Goal: Information Seeking & Learning: Learn about a topic

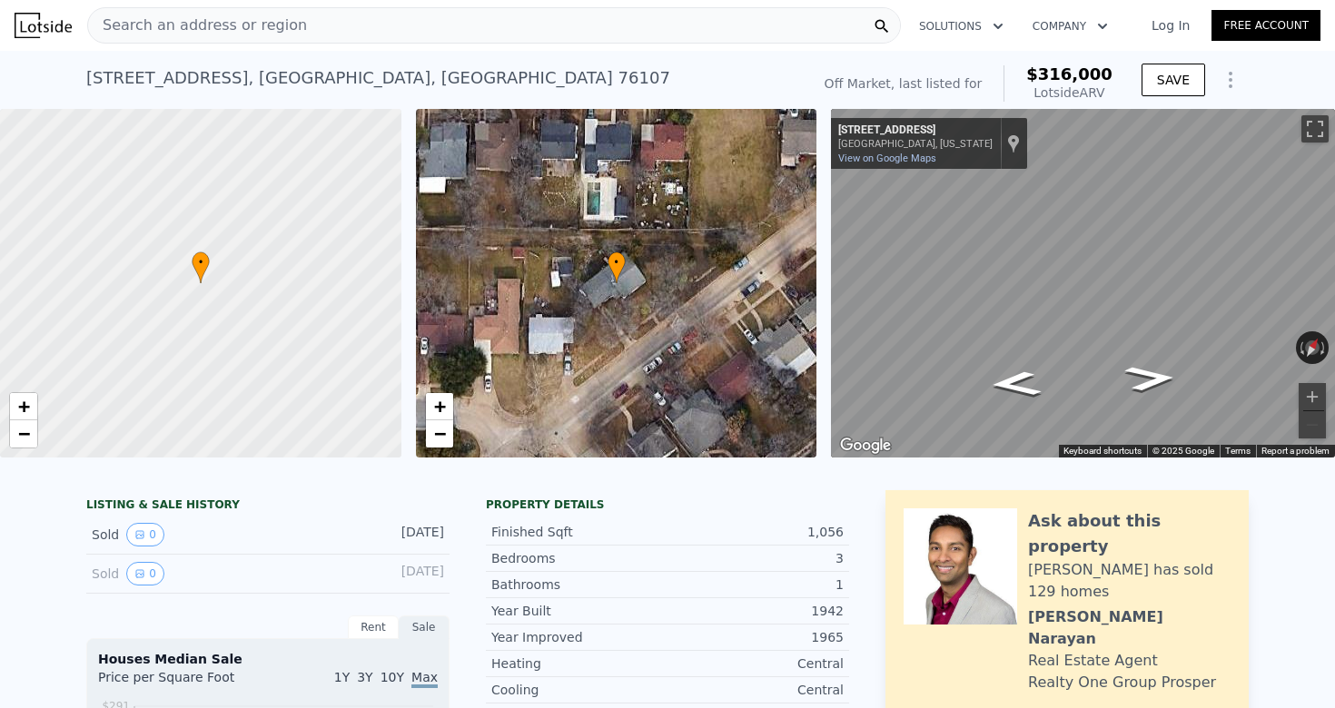
click at [659, 30] on div "Search an address or region" at bounding box center [493, 25] width 813 height 36
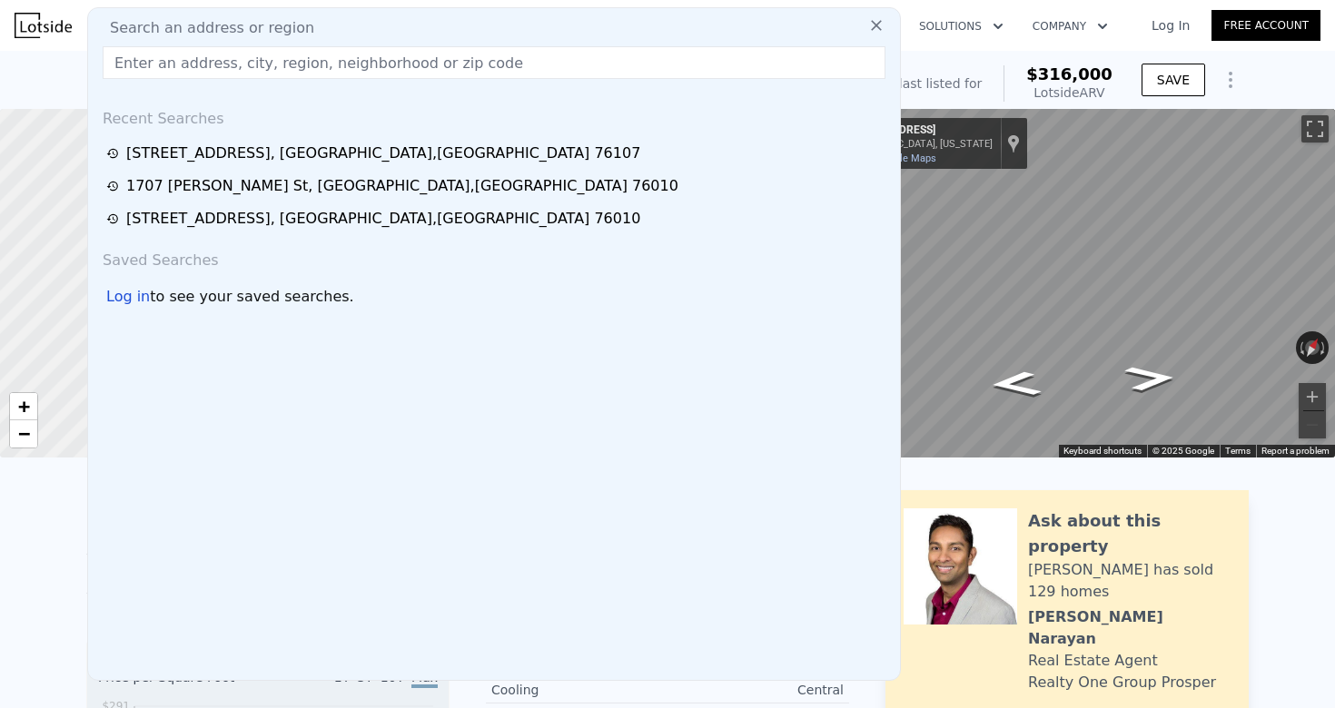
type input "[STREET_ADDRESS][PERSON_NAME]"
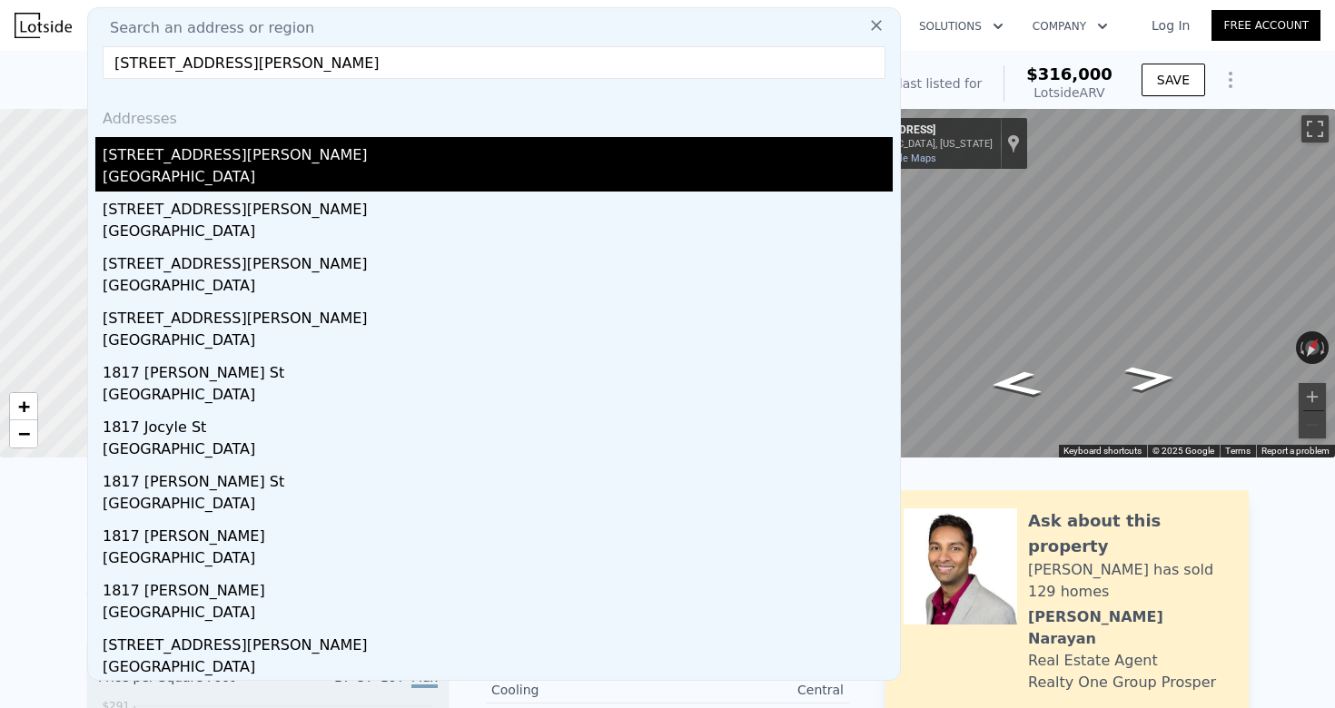
click at [557, 146] on div "[STREET_ADDRESS][PERSON_NAME]" at bounding box center [498, 151] width 790 height 29
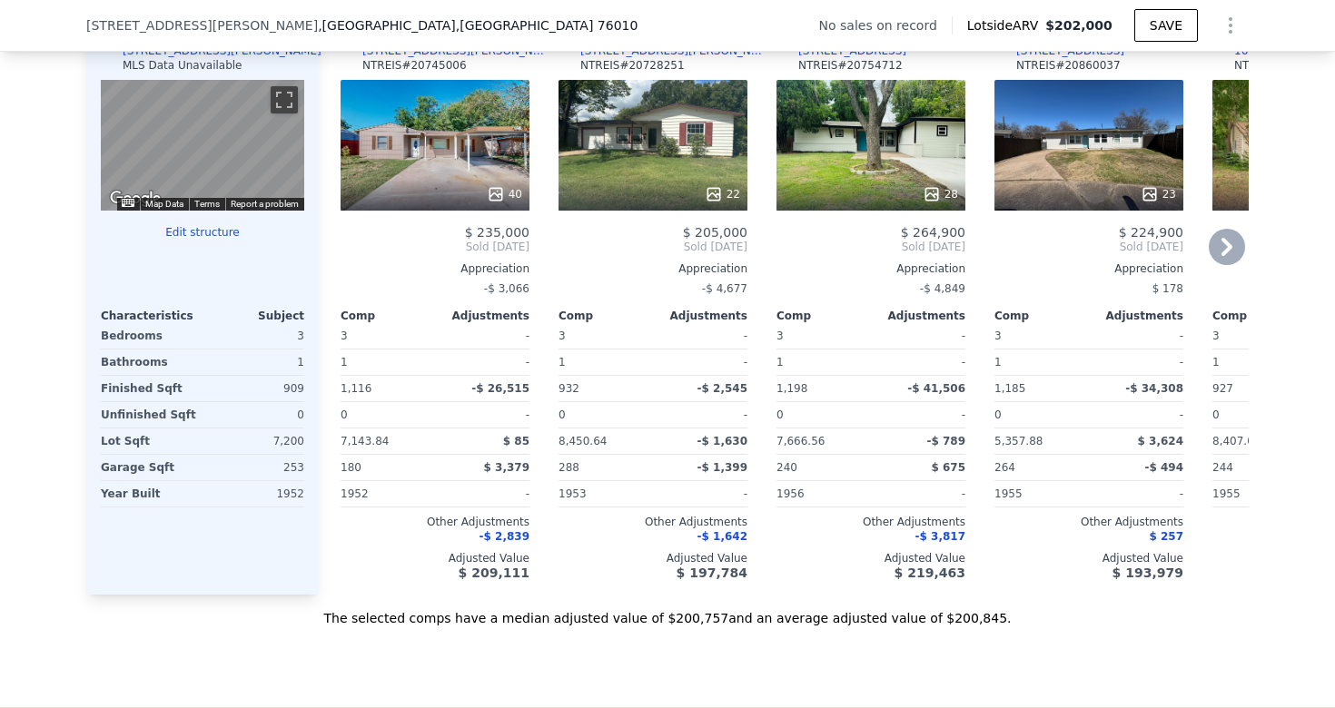
scroll to position [1804, 0]
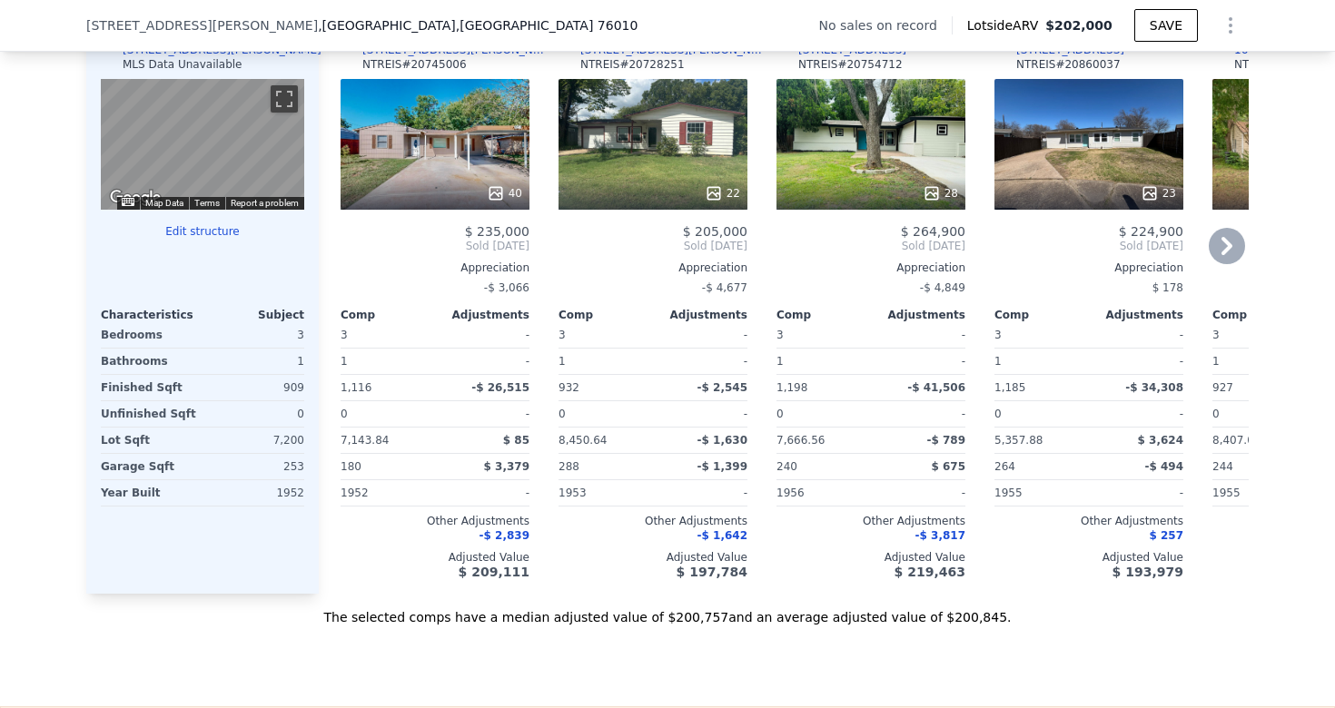
click at [1221, 254] on icon at bounding box center [1226, 246] width 36 height 36
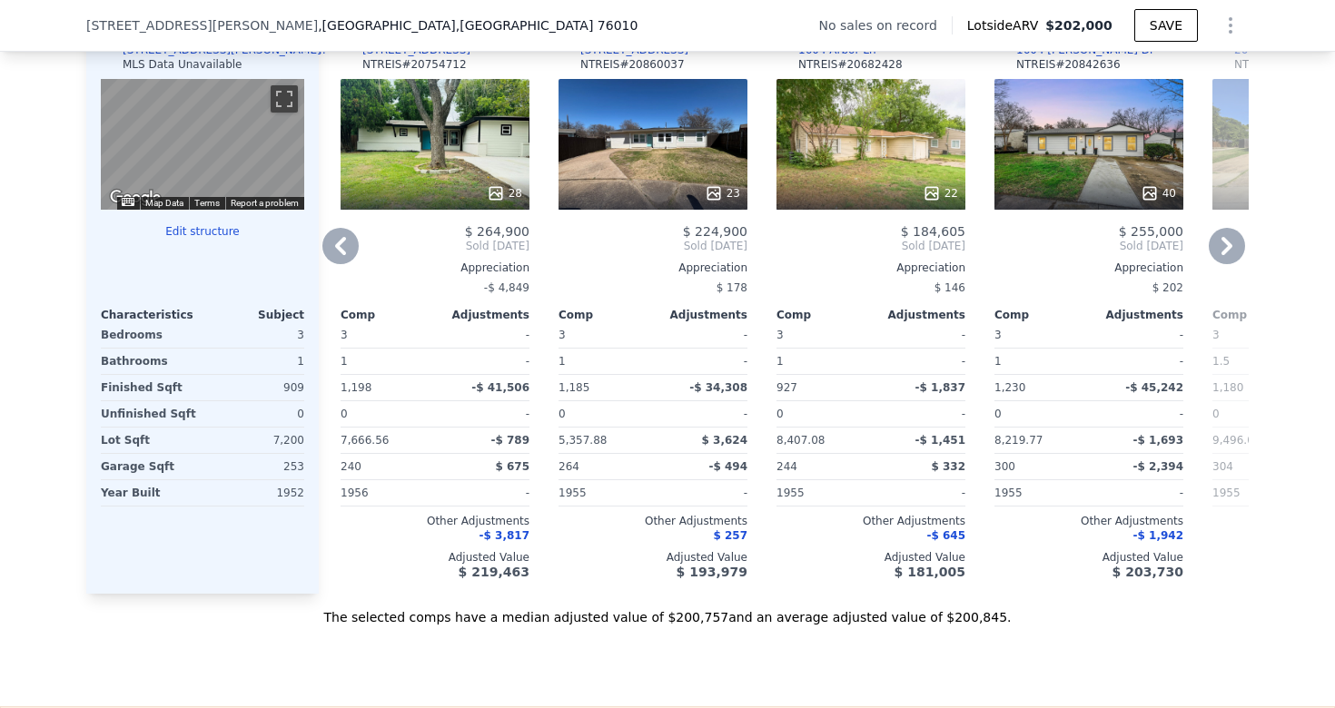
click at [350, 251] on icon at bounding box center [340, 246] width 36 height 36
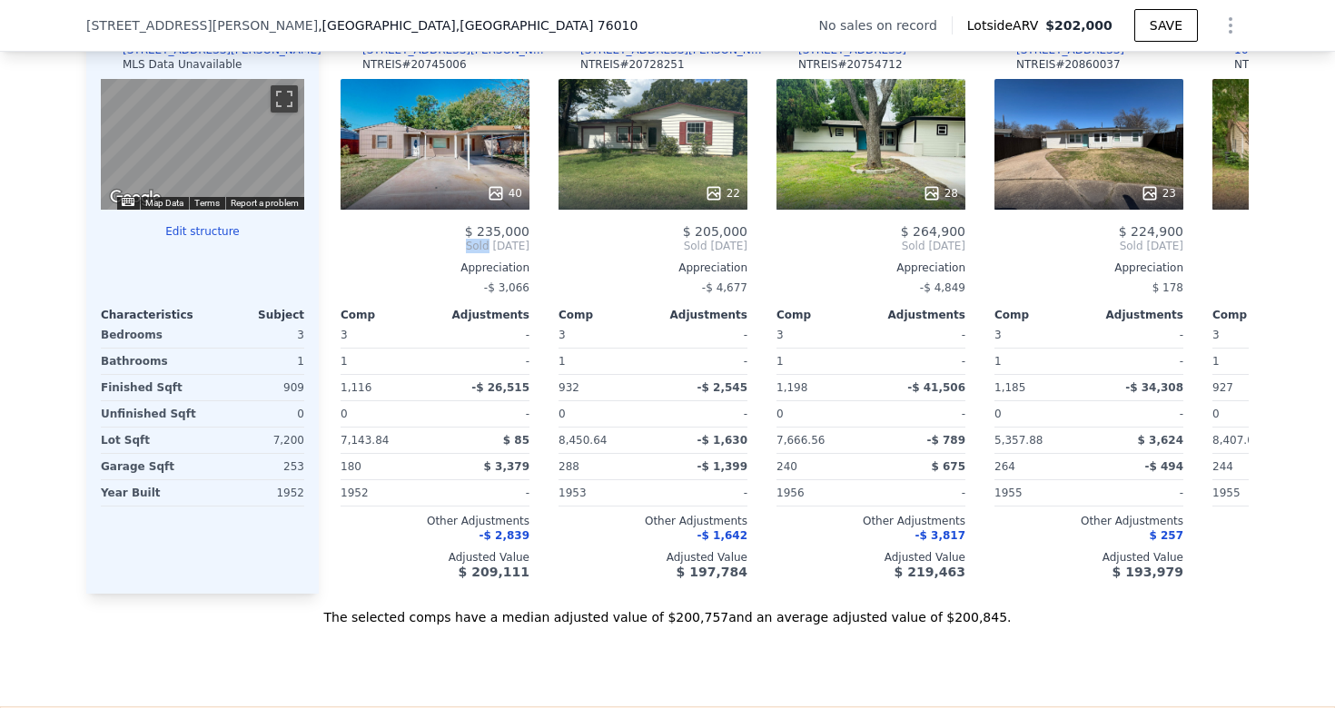
click at [350, 251] on span "Sold [DATE]" at bounding box center [434, 246] width 189 height 15
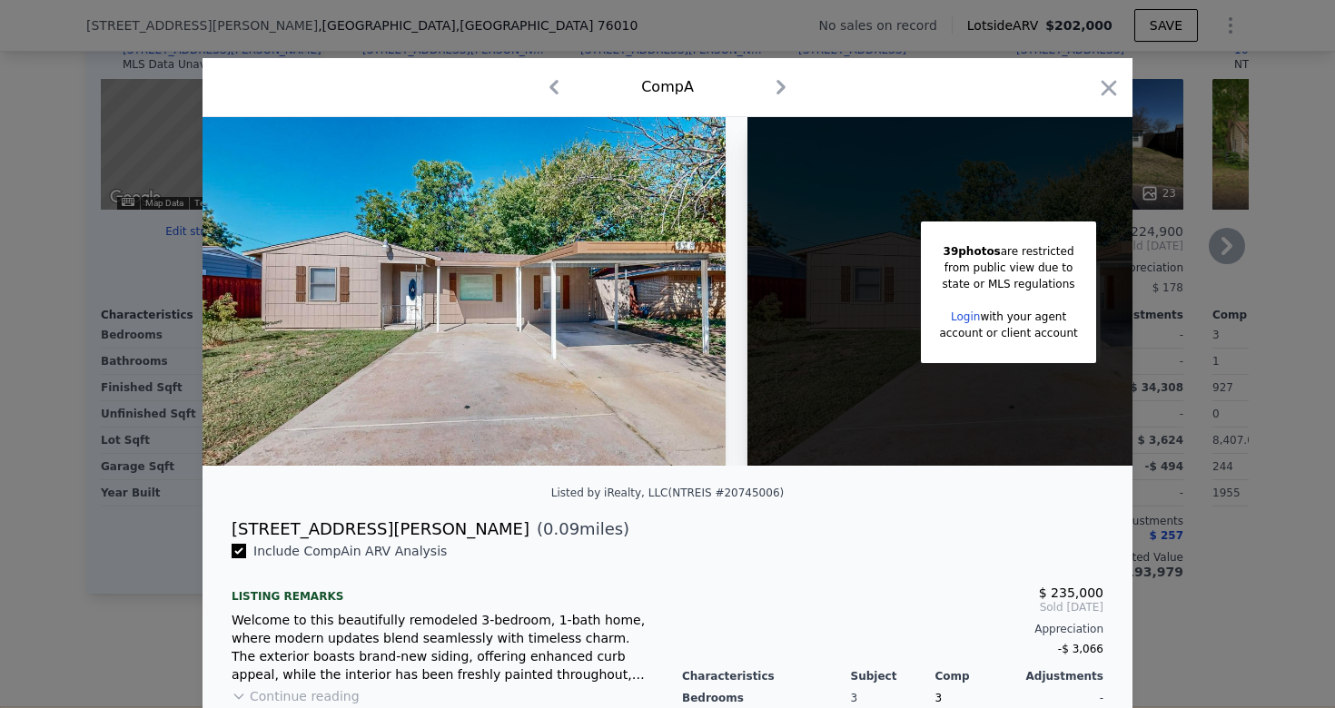
click at [65, 196] on div at bounding box center [667, 354] width 1335 height 708
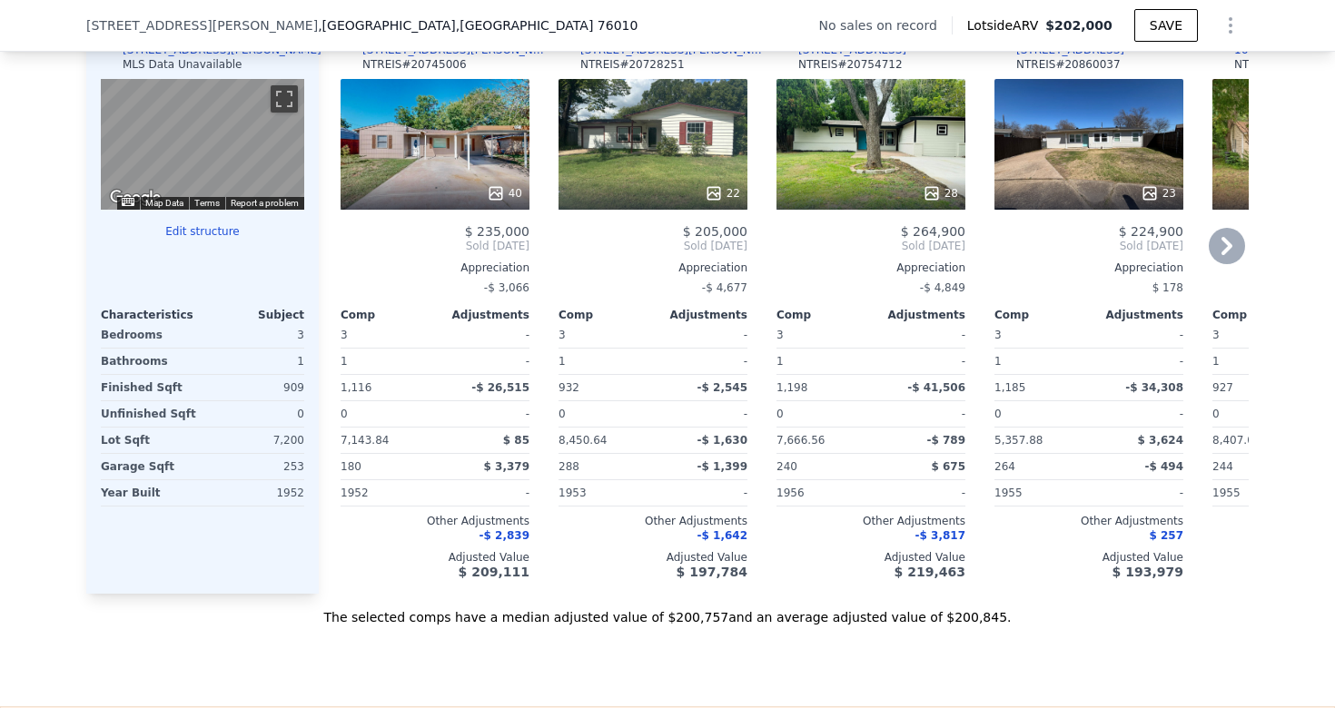
click at [1229, 237] on icon at bounding box center [1226, 246] width 36 height 36
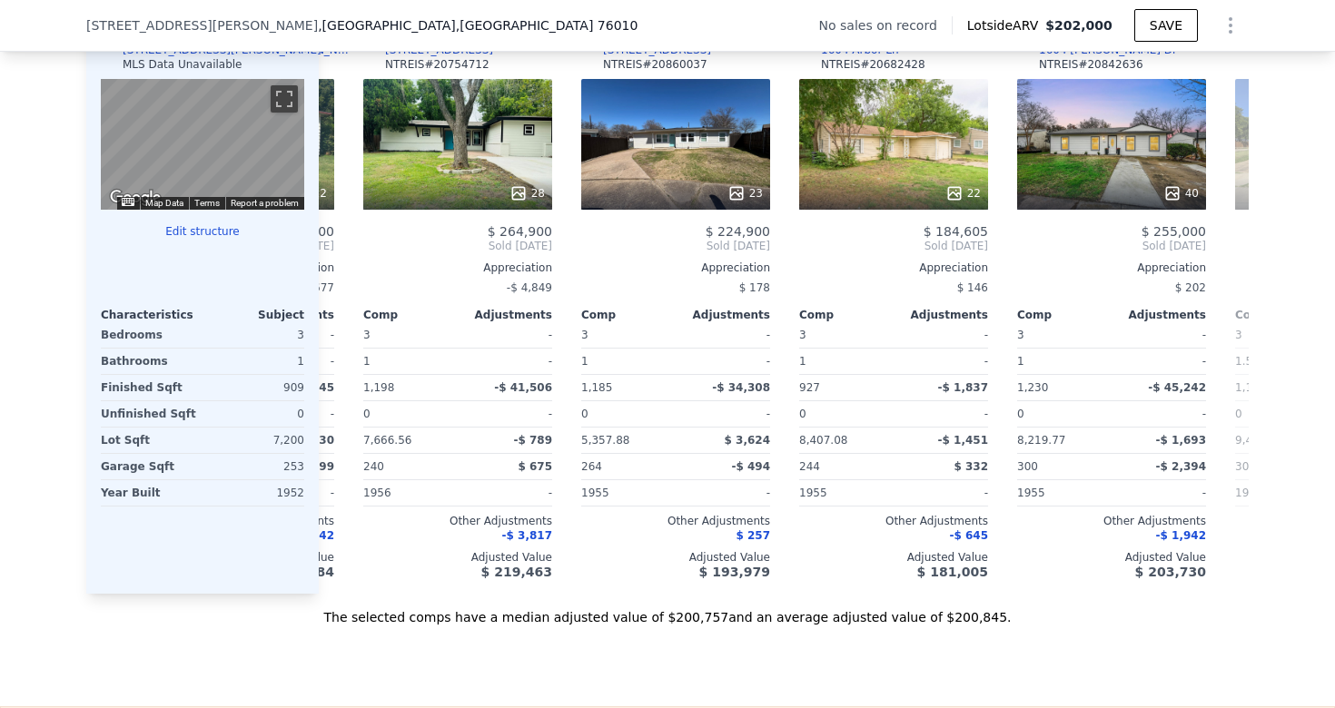
scroll to position [0, 436]
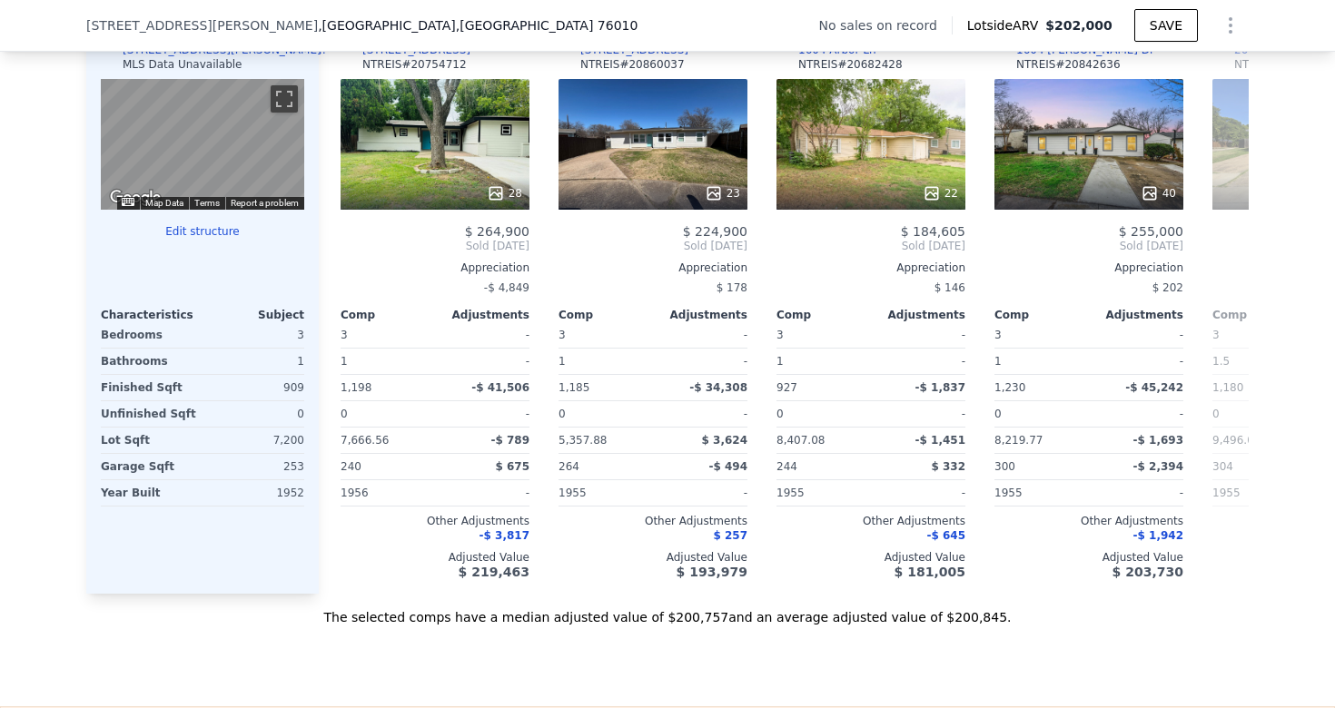
click at [1229, 237] on div "Comp A ( 0.09 miles) [STREET_ADDRESS][PERSON_NAME] 40 $ 235,000 Sold [DATE] App…" at bounding box center [784, 302] width 930 height 584
click at [1229, 238] on icon at bounding box center [1226, 246] width 36 height 36
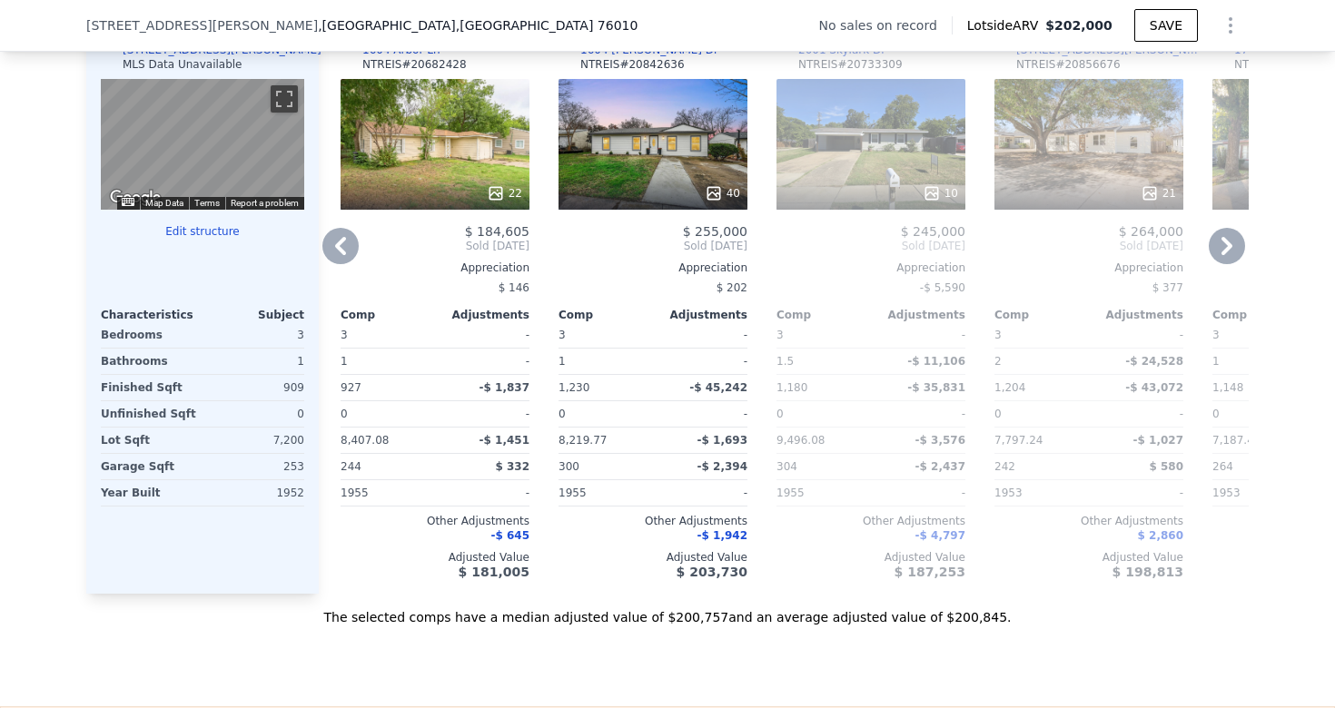
click at [1228, 238] on icon at bounding box center [1226, 246] width 36 height 36
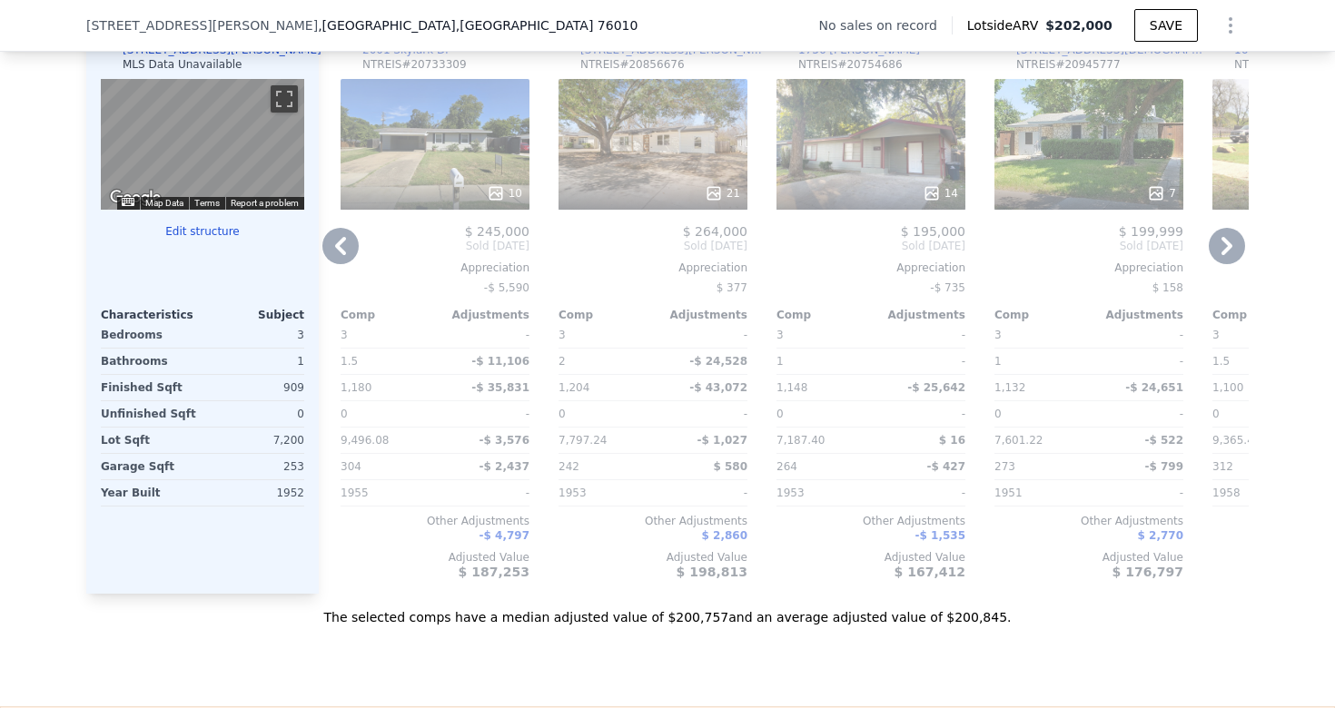
scroll to position [0, 1729]
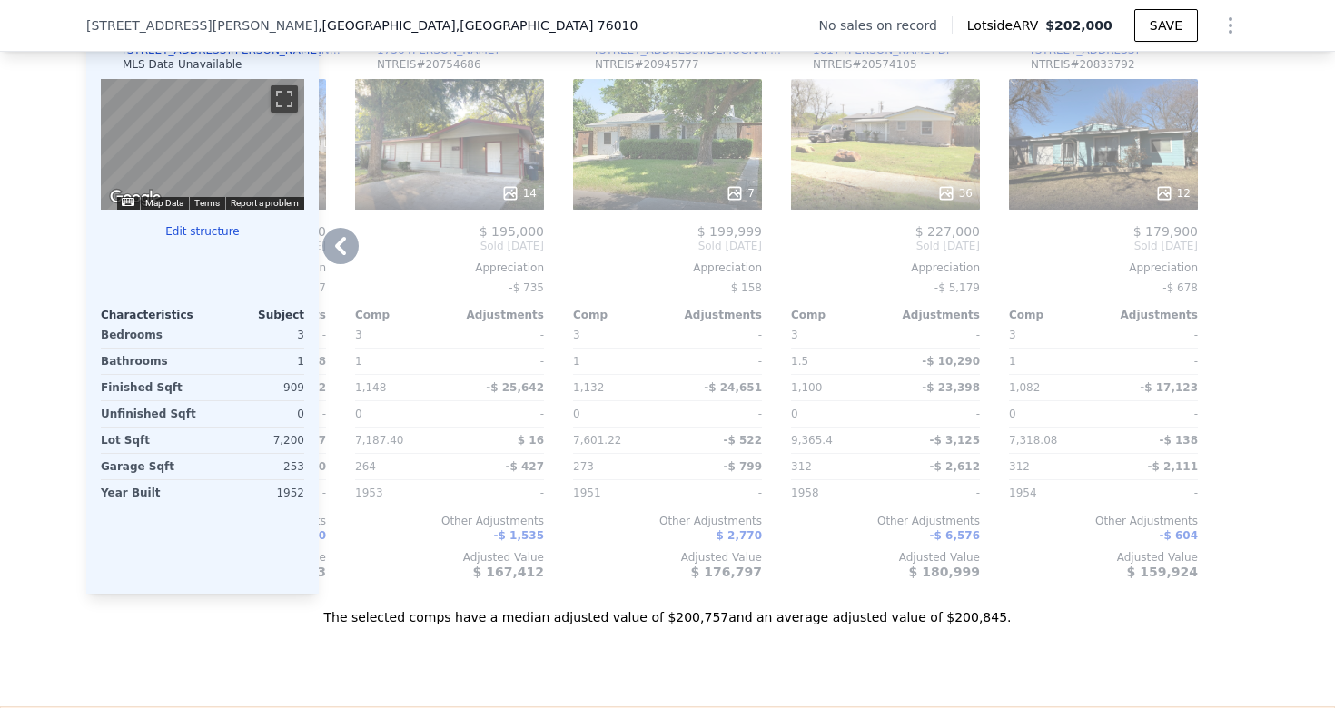
click at [1228, 238] on div at bounding box center [1233, 302] width 29 height 584
click at [343, 255] on icon at bounding box center [340, 246] width 36 height 36
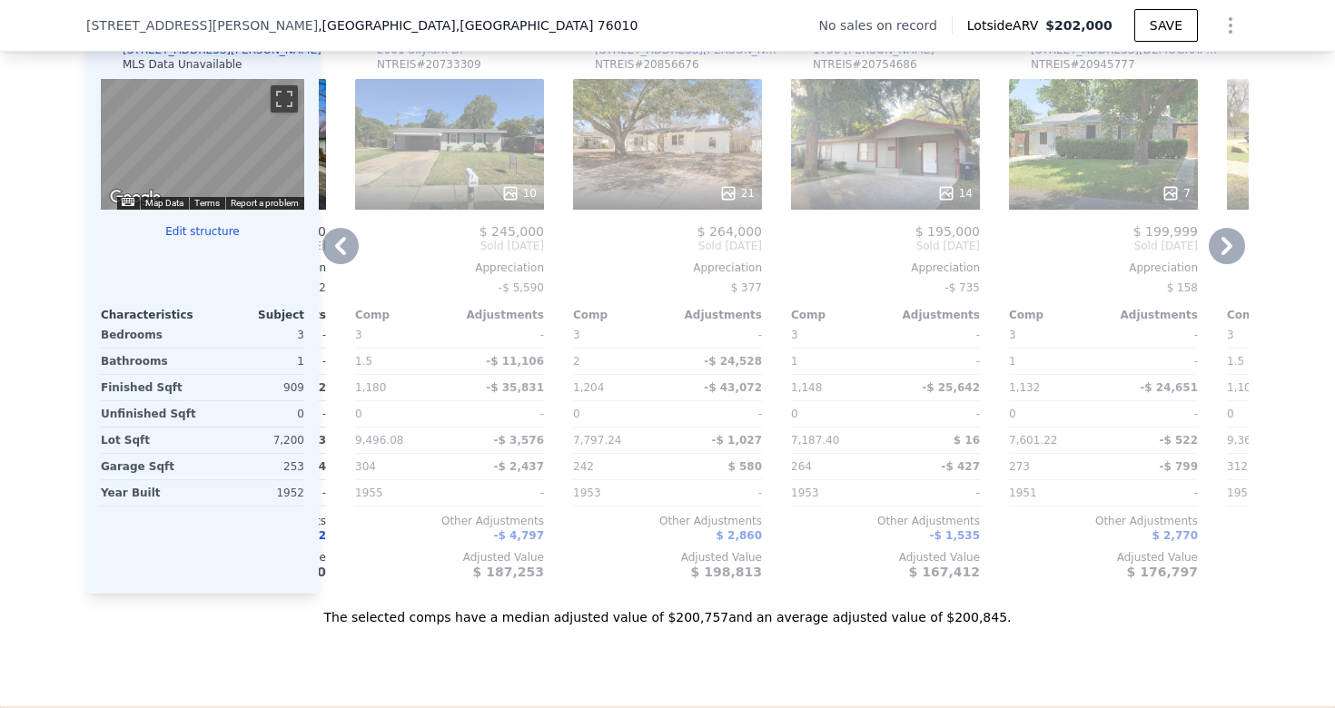
click at [1226, 241] on icon at bounding box center [1226, 246] width 11 height 18
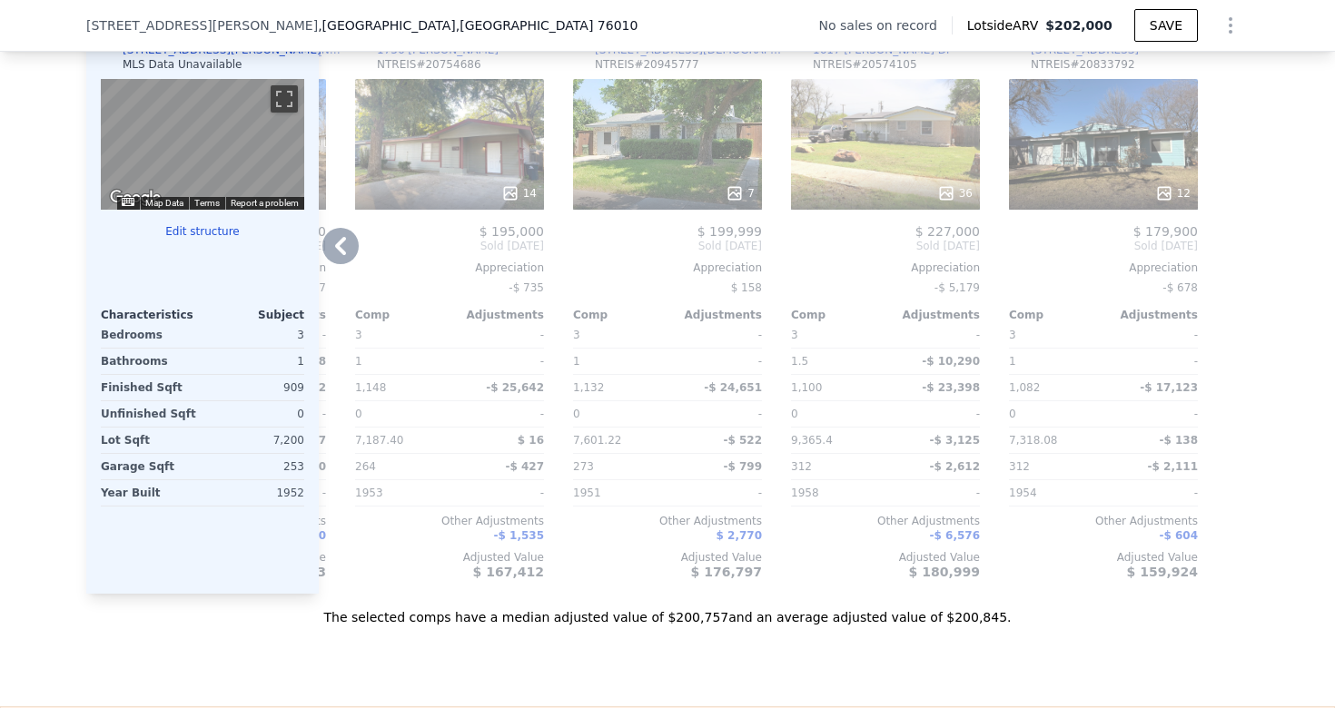
click at [348, 241] on icon at bounding box center [340, 246] width 36 height 36
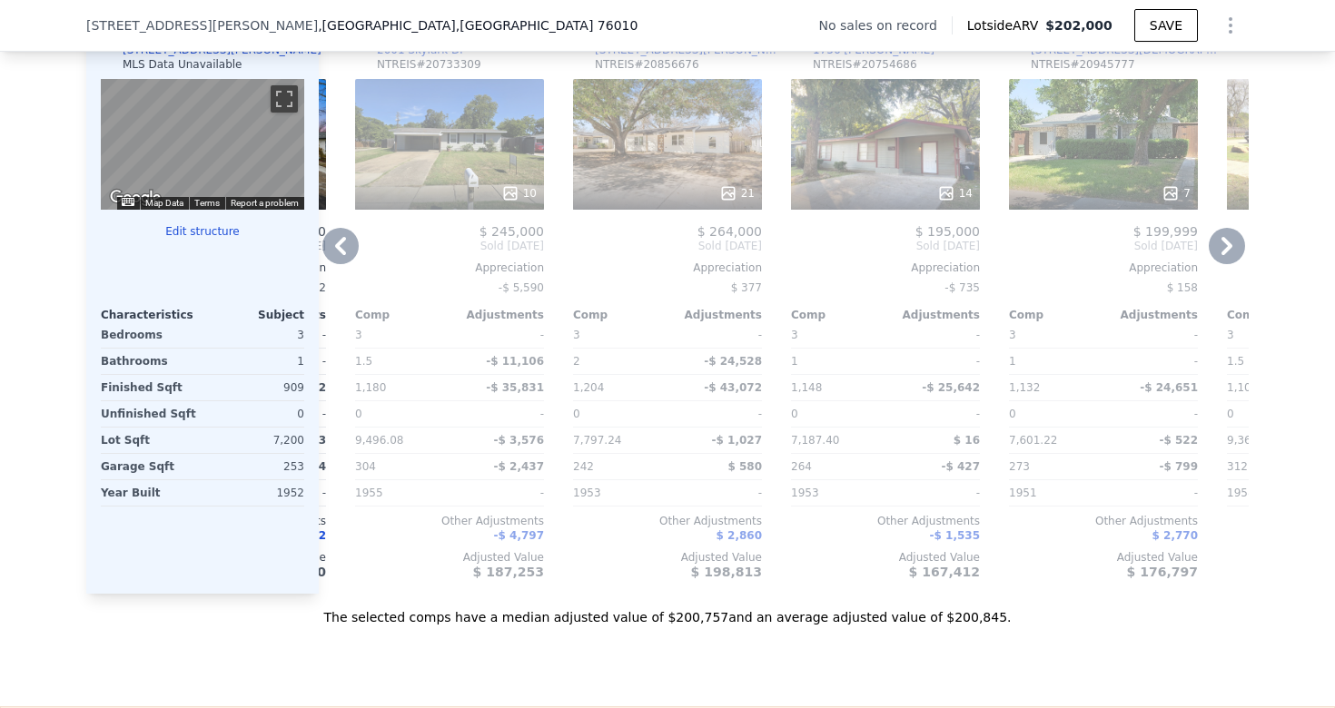
click at [348, 241] on div "Comp A ( 0.09 miles) [STREET_ADDRESS][PERSON_NAME] 40 $ 235,000 Sold [DATE] App…" at bounding box center [784, 302] width 930 height 584
click at [347, 250] on icon at bounding box center [340, 246] width 36 height 36
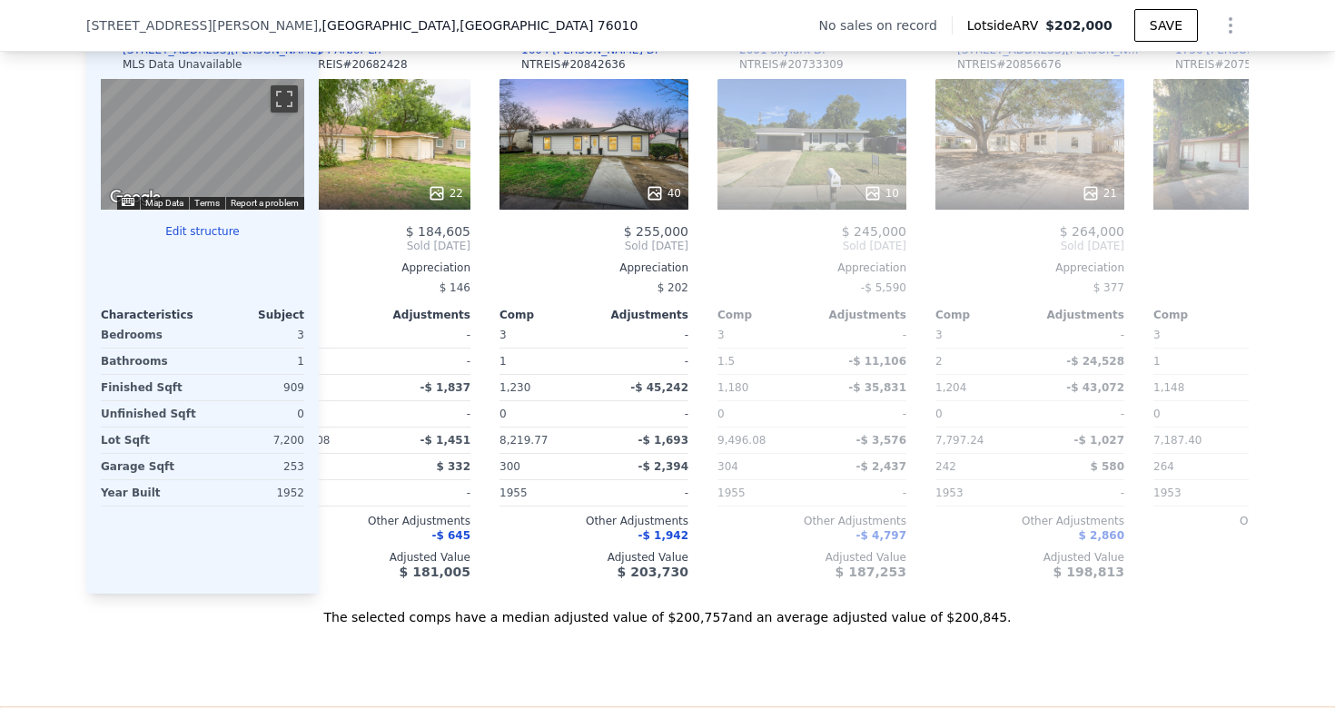
scroll to position [0, 857]
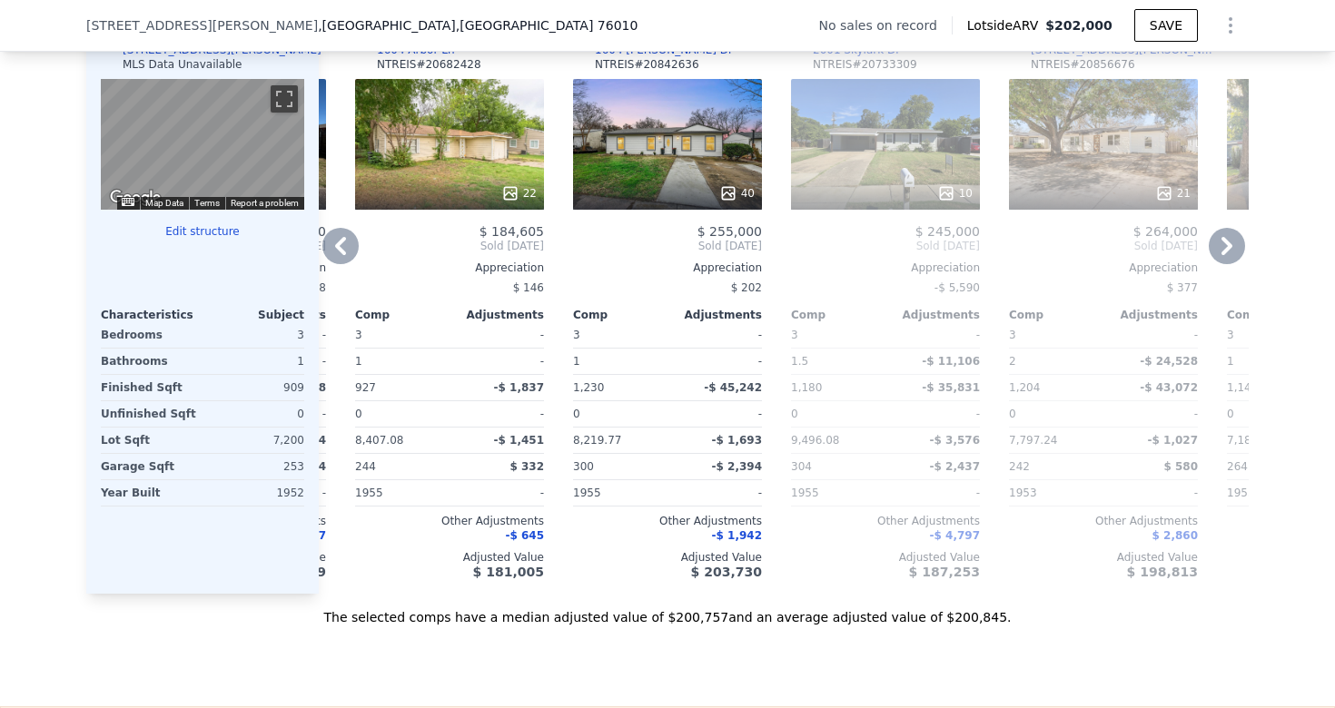
click at [347, 251] on icon at bounding box center [340, 246] width 36 height 36
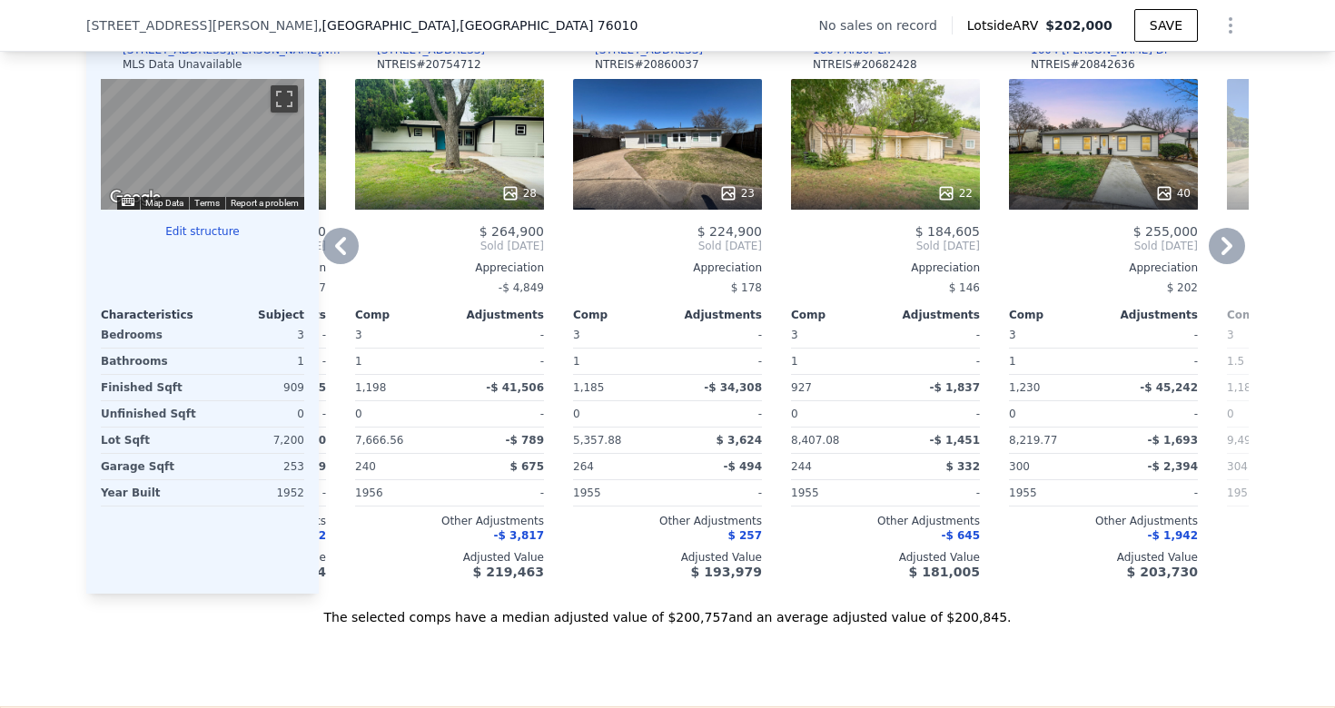
click at [347, 251] on icon at bounding box center [340, 246] width 36 height 36
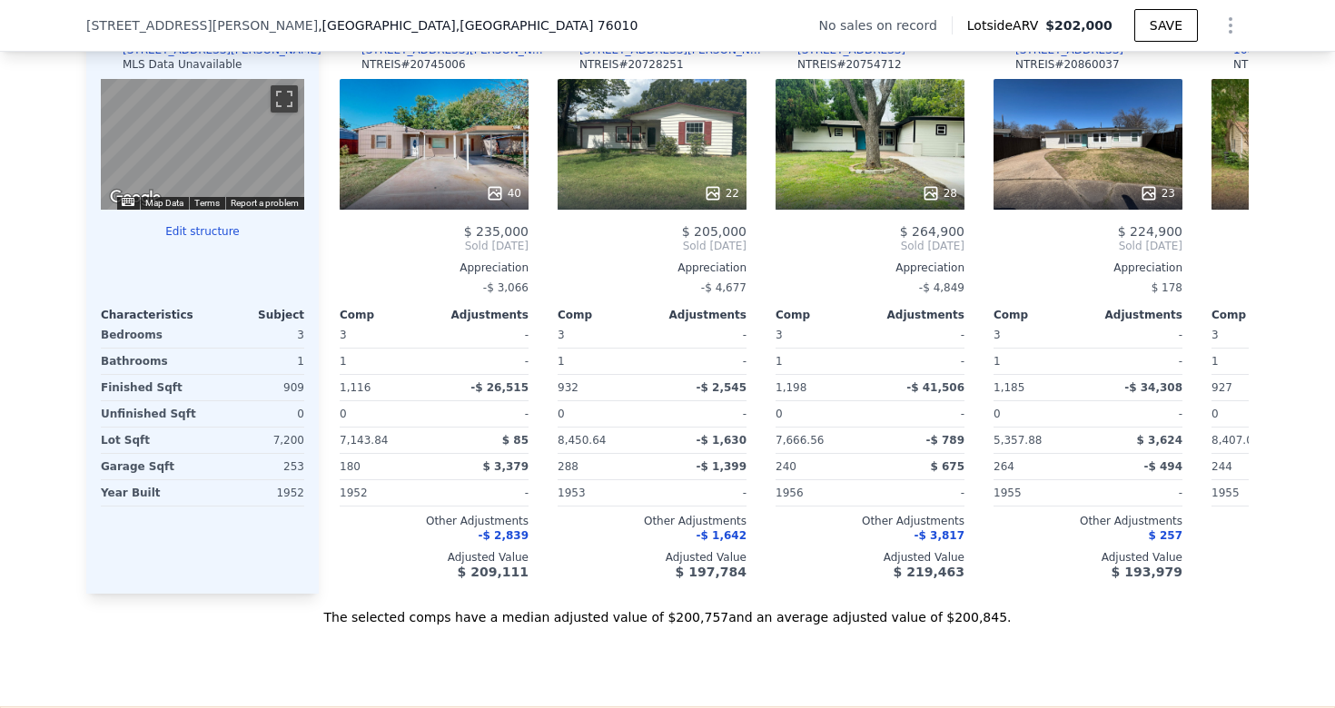
scroll to position [0, 0]
click at [347, 251] on span "Sold [DATE]" at bounding box center [434, 246] width 189 height 15
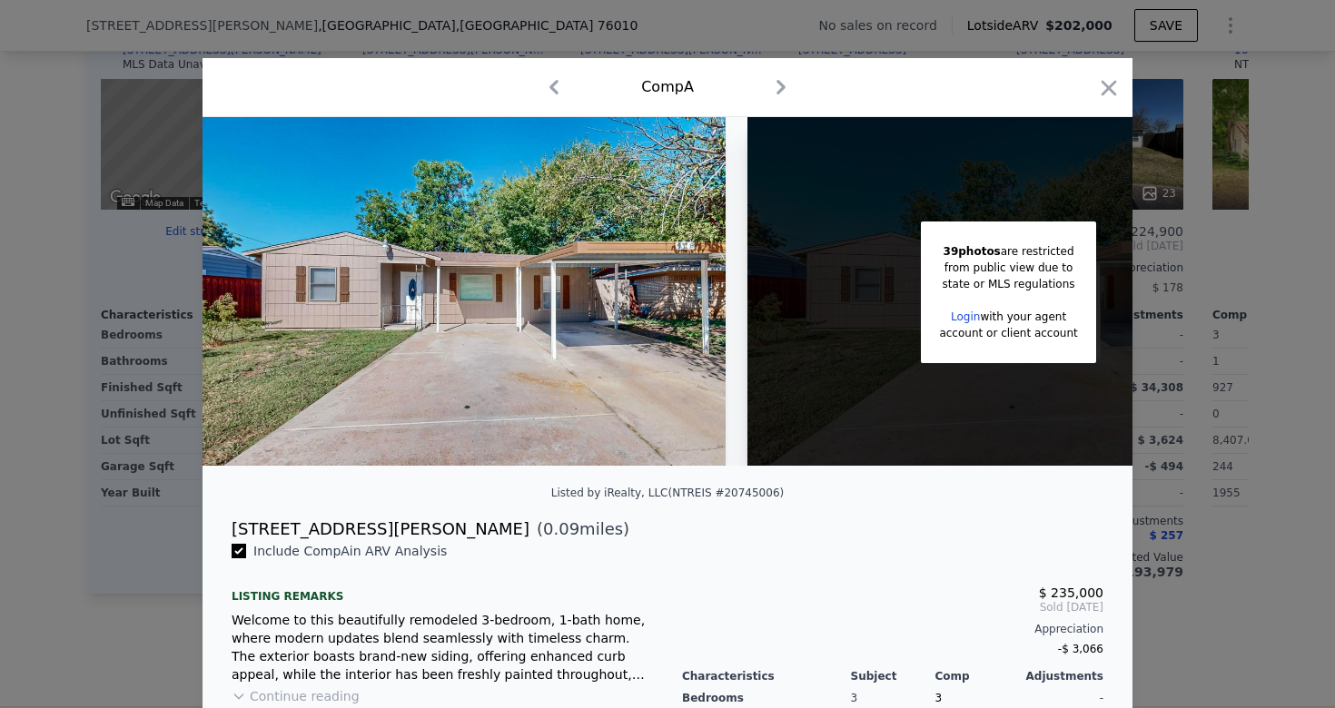
click at [60, 246] on div at bounding box center [667, 354] width 1335 height 708
